Goal: Find specific page/section: Find specific page/section

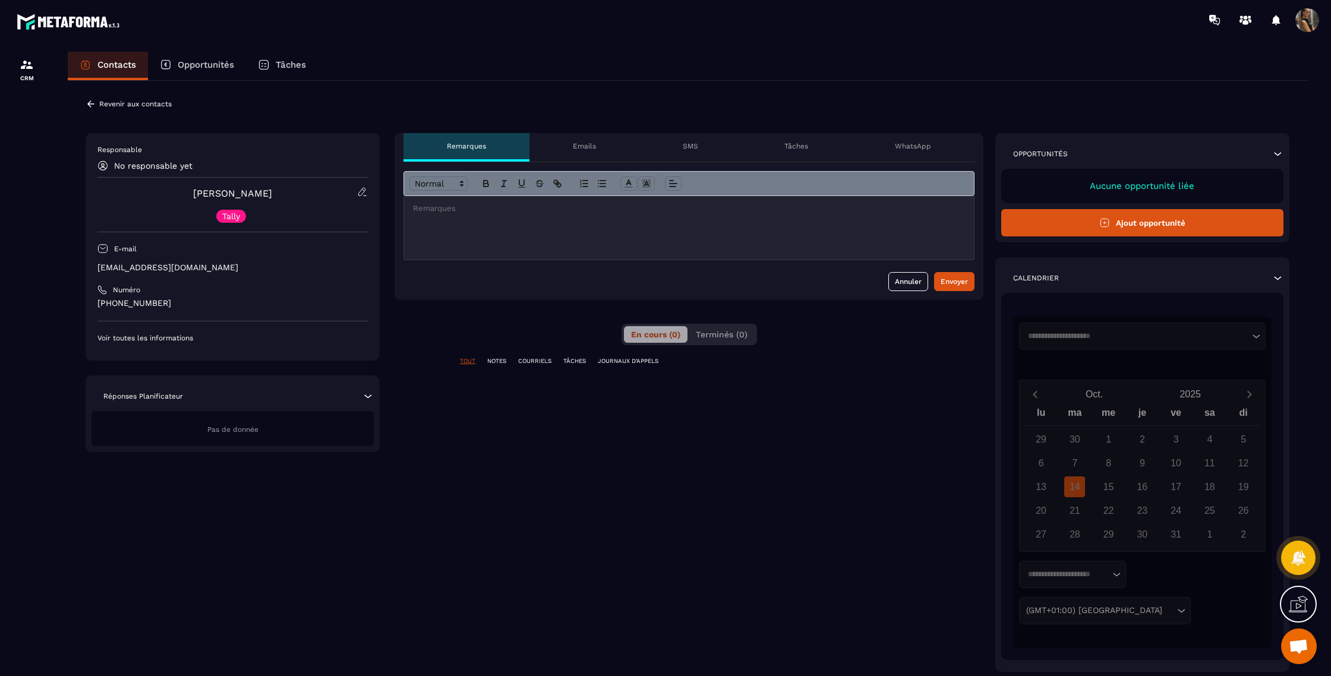
click at [96, 100] on div "Revenir aux contacts" at bounding box center [129, 104] width 86 height 11
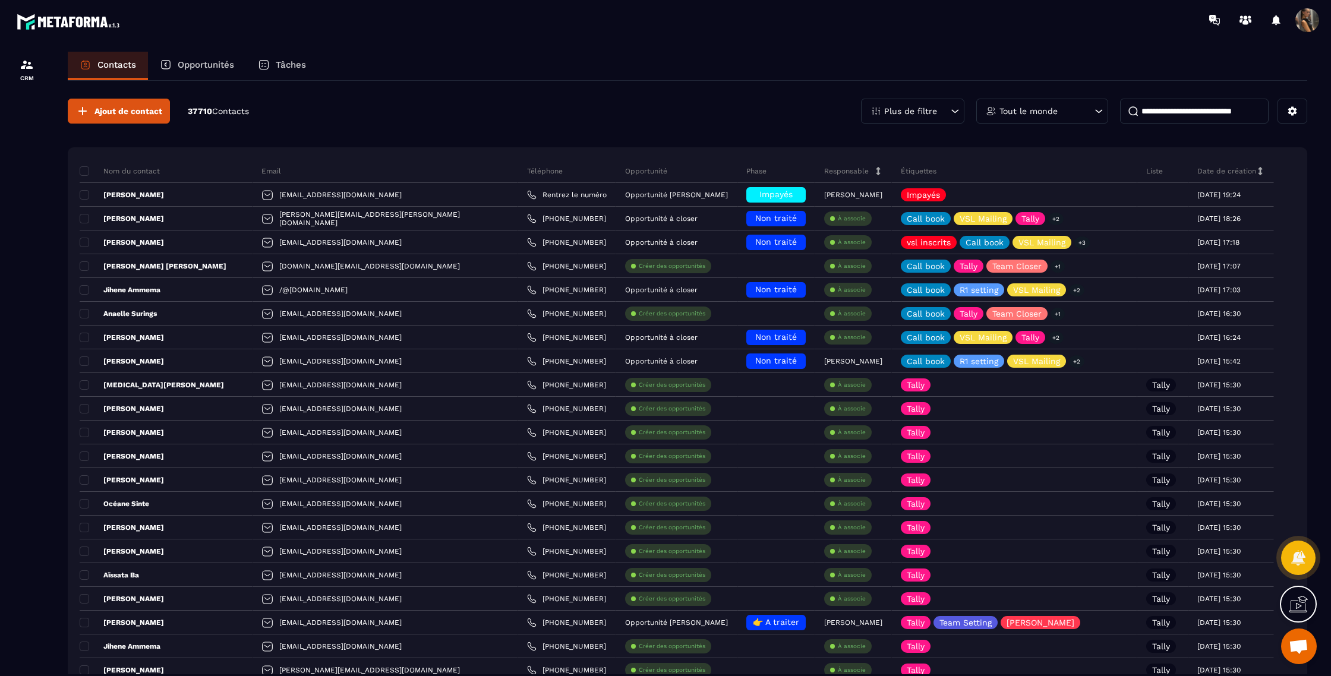
click at [1170, 116] on input at bounding box center [1194, 111] width 149 height 25
type input "****"
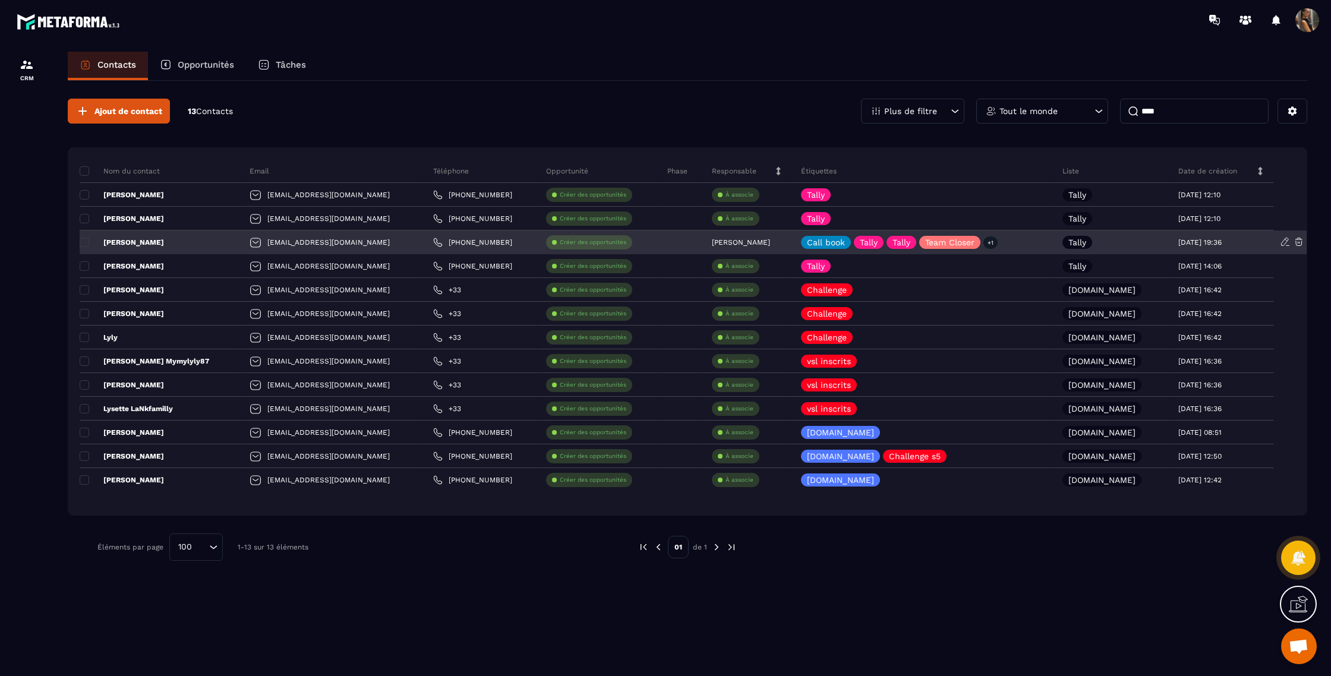
click at [126, 241] on p "[PERSON_NAME]" at bounding box center [122, 243] width 84 height 10
